Goal: Information Seeking & Learning: Understand process/instructions

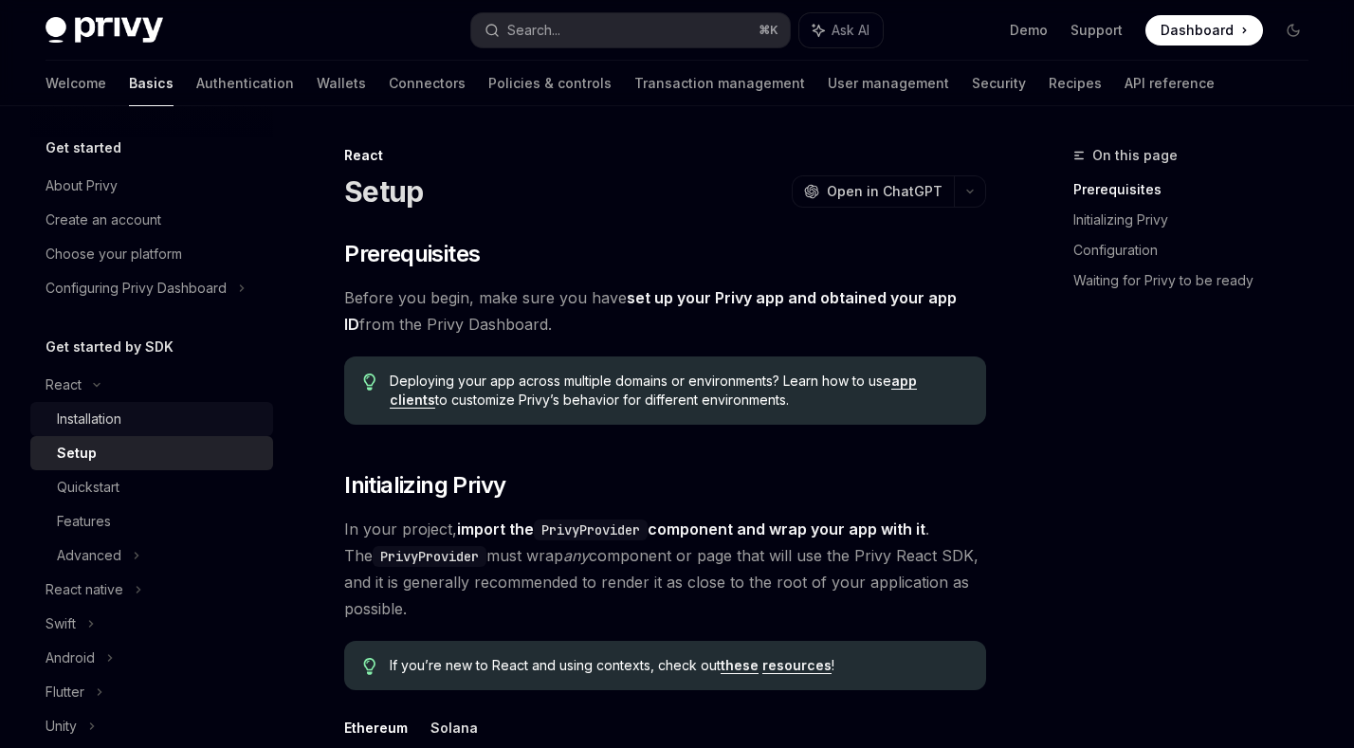
click at [154, 424] on div "Installation" at bounding box center [159, 419] width 205 height 23
type textarea "*"
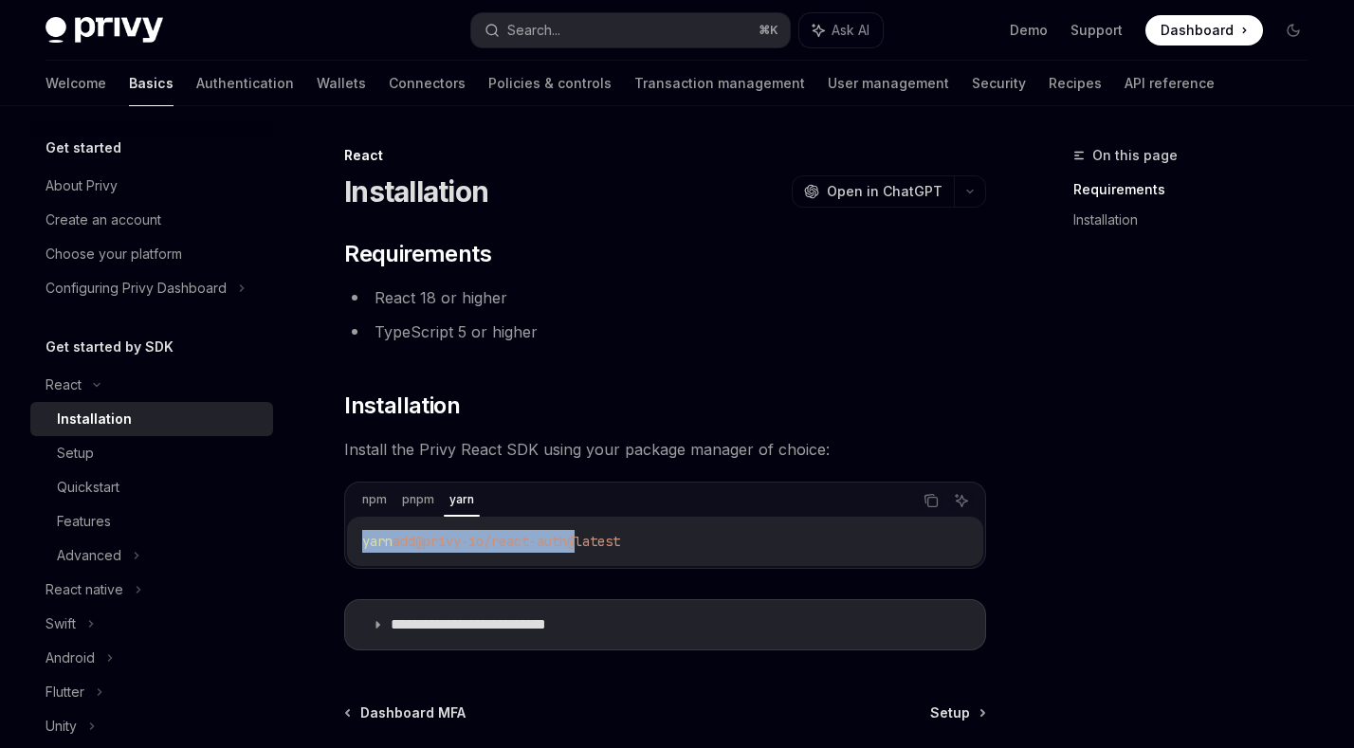
drag, startPoint x: 591, startPoint y: 541, endPoint x: 460, endPoint y: 542, distance: 130.9
click at [358, 540] on div "yarn add @privy-io/react-auth@latest" at bounding box center [665, 541] width 636 height 49
click at [474, 545] on span "@privy-io/react-auth@latest" at bounding box center [517, 541] width 205 height 17
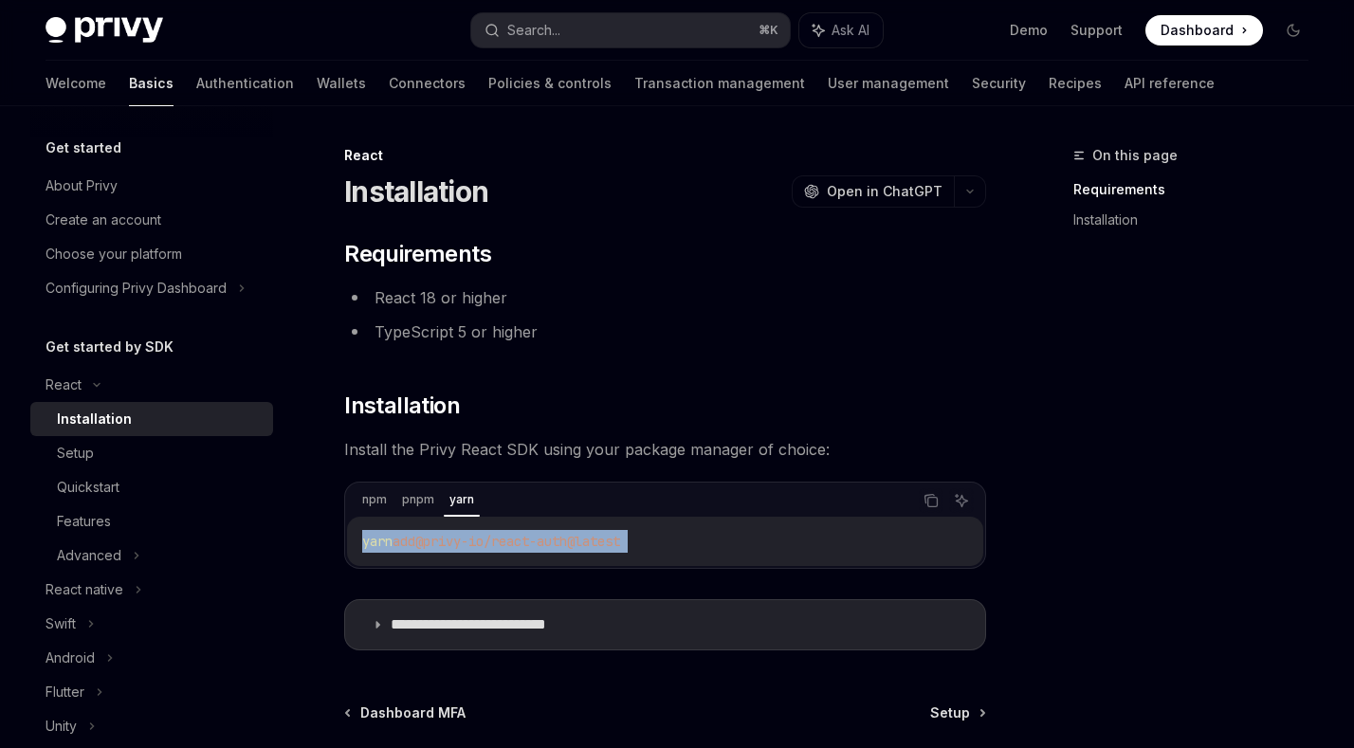
click at [474, 545] on span "@privy-io/react-auth@latest" at bounding box center [517, 541] width 205 height 17
click at [958, 550] on code "yarn add @privy-io/react-auth@latest" at bounding box center [665, 541] width 606 height 23
